Goal: Transaction & Acquisition: Purchase product/service

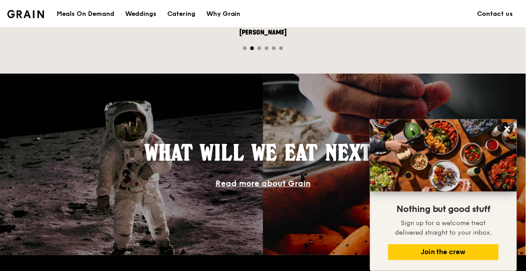
scroll to position [726, 0]
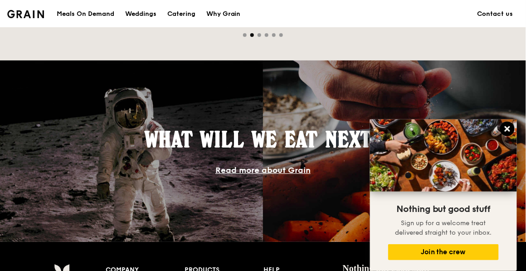
click at [507, 128] on icon at bounding box center [507, 128] width 5 height 5
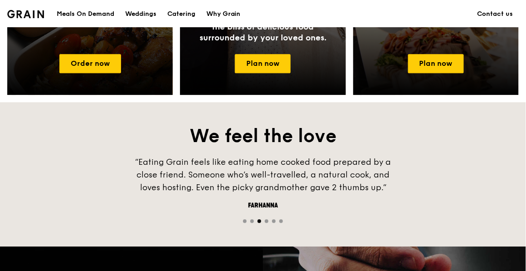
scroll to position [419, 0]
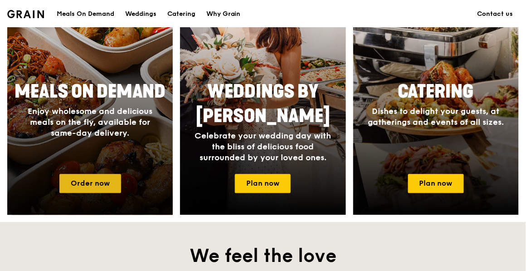
click at [76, 187] on link "Order now" at bounding box center [90, 183] width 62 height 19
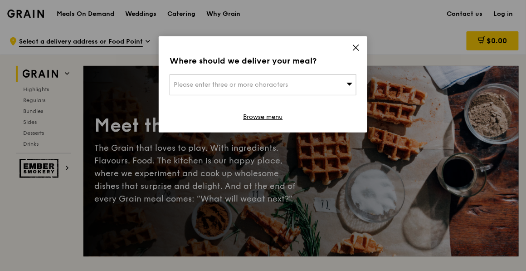
click at [348, 83] on icon at bounding box center [350, 84] width 6 height 3
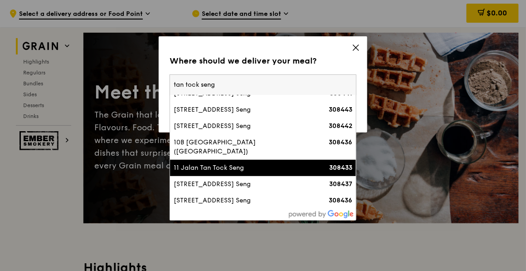
scroll to position [45, 0]
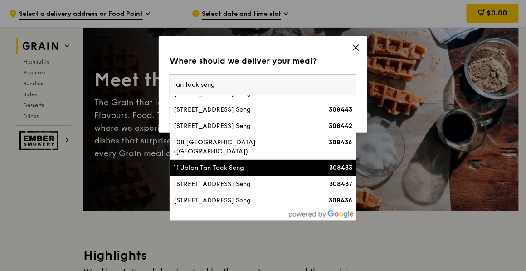
type input "tan tock seng"
click at [265, 172] on li "11 Jalan Tan Tock Seng 308433" at bounding box center [263, 168] width 186 height 16
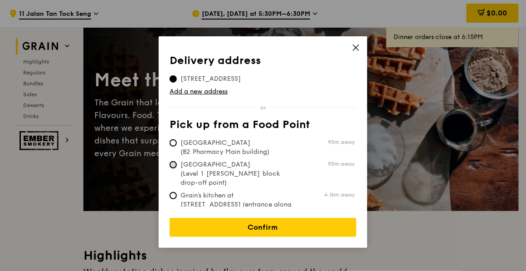
click at [171, 165] on input "[GEOGRAPHIC_DATA] (Level 1 [PERSON_NAME] block drop-off point) 95m away" at bounding box center [173, 164] width 7 height 7
radio input "true"
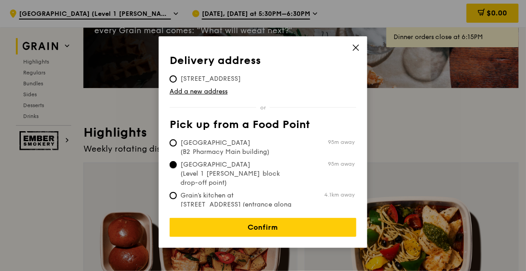
scroll to position [181, 0]
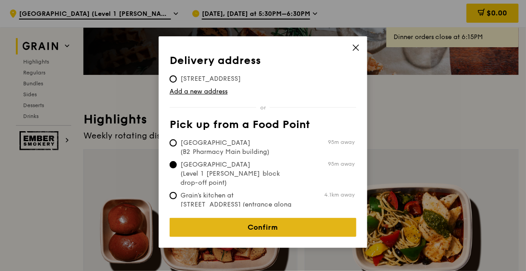
click at [254, 223] on link "Confirm" at bounding box center [263, 227] width 187 height 19
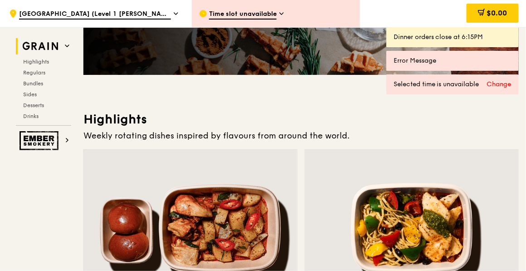
click at [255, 15] on span "Time slot unavailable" at bounding box center [243, 15] width 68 height 10
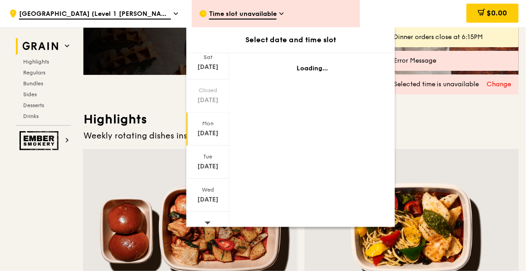
scroll to position [103, 0]
click at [207, 123] on div "[DATE]" at bounding box center [208, 127] width 40 height 9
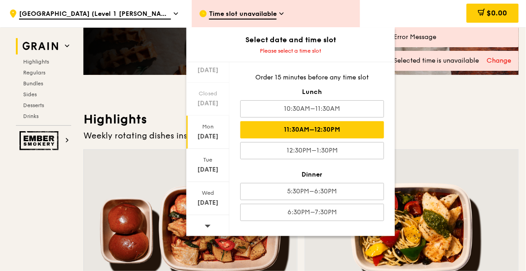
click at [288, 127] on div "11:30AM–12:30PM" at bounding box center [312, 129] width 144 height 17
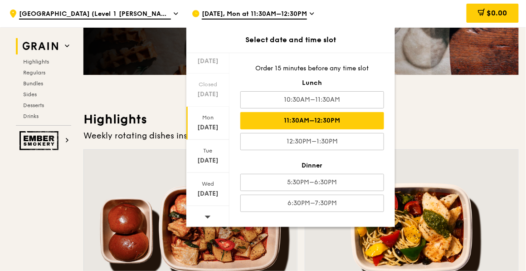
click at [446, 121] on h3 "Highlights" at bounding box center [301, 119] width 436 height 16
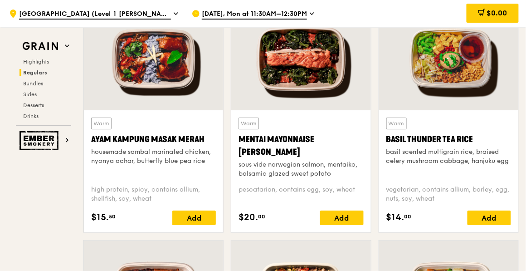
scroll to position [888, 0]
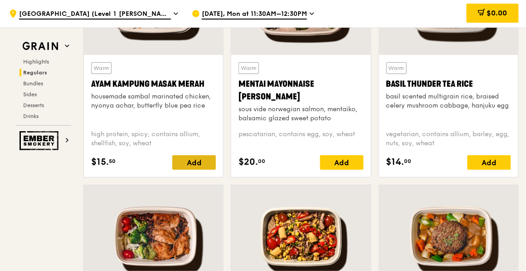
click at [203, 159] on div "Add" at bounding box center [194, 162] width 44 height 15
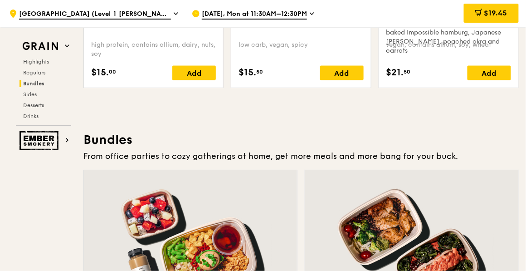
scroll to position [1069, 0]
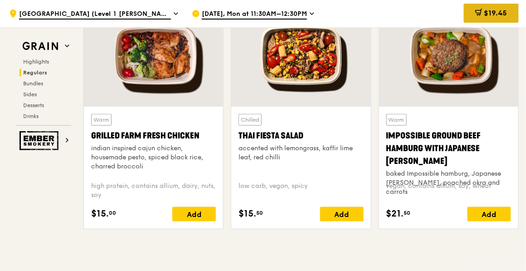
click at [492, 13] on span "$19.45" at bounding box center [496, 13] width 23 height 9
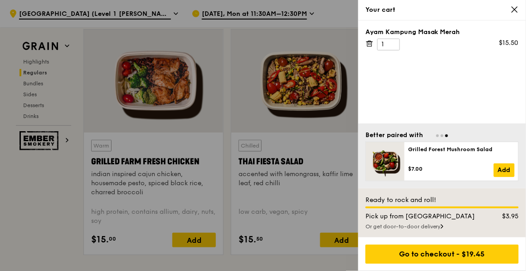
scroll to position [1044, 0]
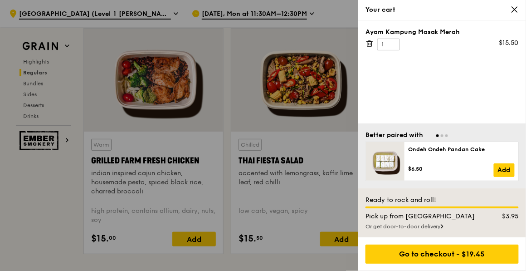
click at [417, 227] on div "Or get door-to-door delivery" at bounding box center [442, 226] width 153 height 7
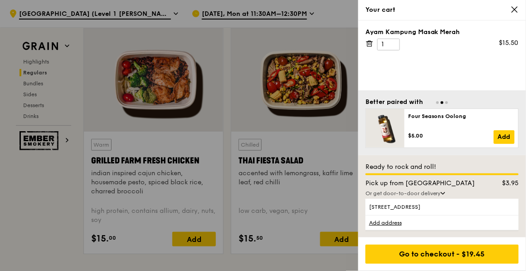
click at [463, 180] on div "Pick up from [GEOGRAPHIC_DATA]" at bounding box center [421, 183] width 123 height 9
click at [433, 186] on div "Pick up from [GEOGRAPHIC_DATA]" at bounding box center [421, 183] width 123 height 9
click at [488, 61] on div "Ayam Kampung Masak Merah 1 $15.50" at bounding box center [442, 55] width 168 height 70
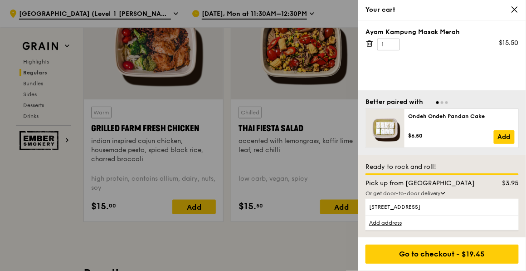
scroll to position [1089, 0]
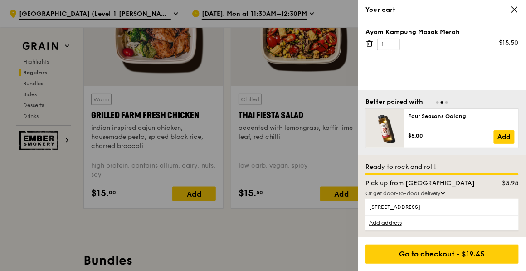
click at [432, 183] on div "Pick up from [GEOGRAPHIC_DATA]" at bounding box center [421, 183] width 123 height 9
click at [448, 195] on div "Or get door-to-door delivery" at bounding box center [442, 193] width 153 height 7
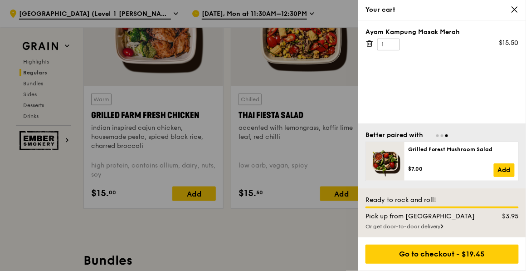
scroll to position [1135, 0]
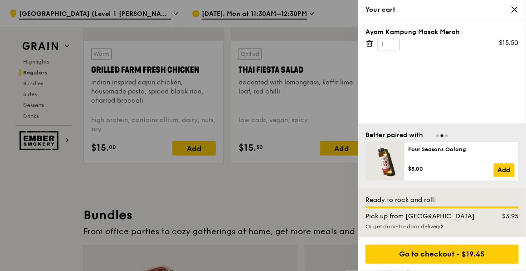
click at [420, 225] on div "Or get door-to-door delivery" at bounding box center [442, 226] width 153 height 7
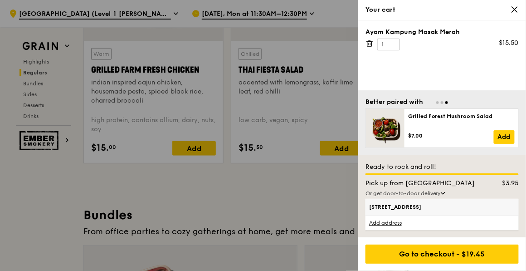
click at [437, 206] on span "[STREET_ADDRESS]" at bounding box center [424, 206] width 110 height 7
click at [0, 0] on input "[STREET_ADDRESS]" at bounding box center [0, 0] width 0 height 0
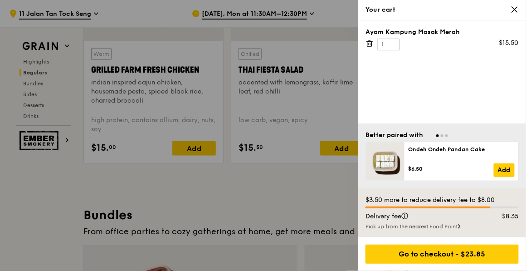
click at [517, 9] on icon at bounding box center [515, 9] width 8 height 8
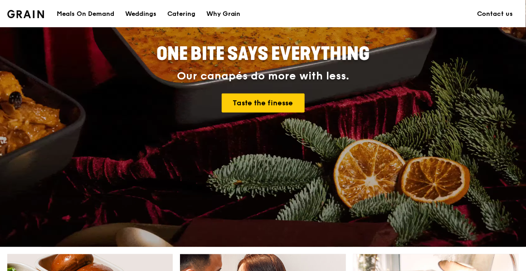
scroll to position [45, 0]
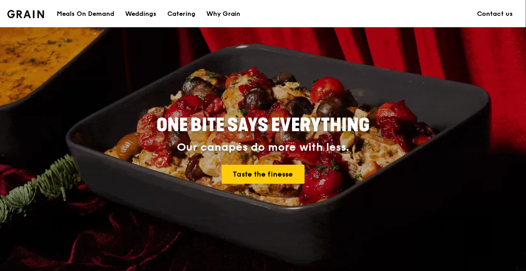
click at [85, 12] on div "Meals On Demand" at bounding box center [86, 13] width 58 height 27
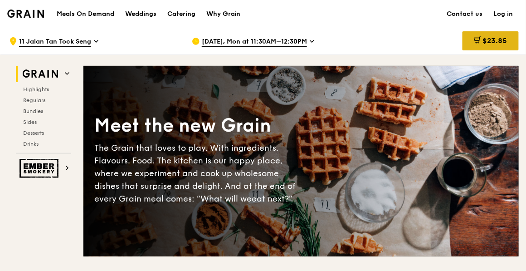
click at [490, 39] on span "$23.85" at bounding box center [495, 40] width 25 height 9
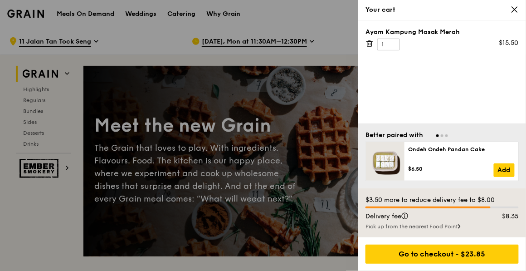
click at [371, 43] on icon at bounding box center [371, 44] width 0 height 2
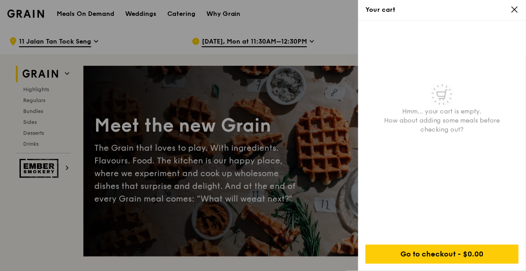
click at [516, 13] on icon at bounding box center [515, 9] width 8 height 8
